Goal: Information Seeking & Learning: Learn about a topic

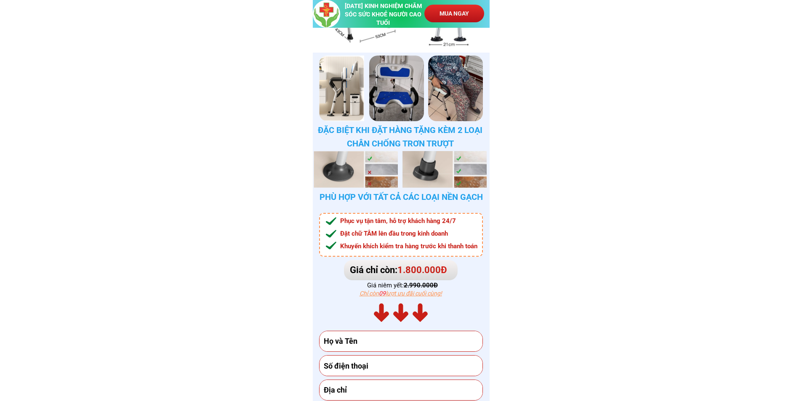
scroll to position [4312, 0]
